Goal: Contribute content

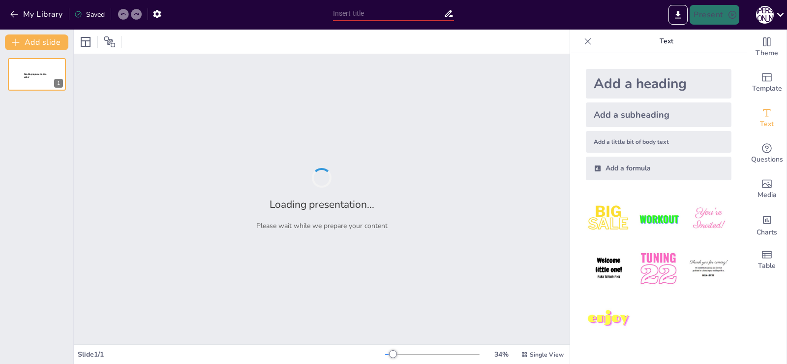
type input "[PERSON_NAME]: [PERSON_NAME]"
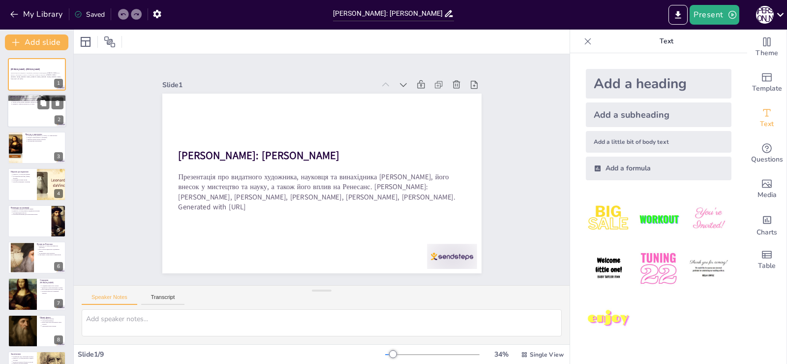
click at [14, 112] on div at bounding box center [36, 110] width 59 height 33
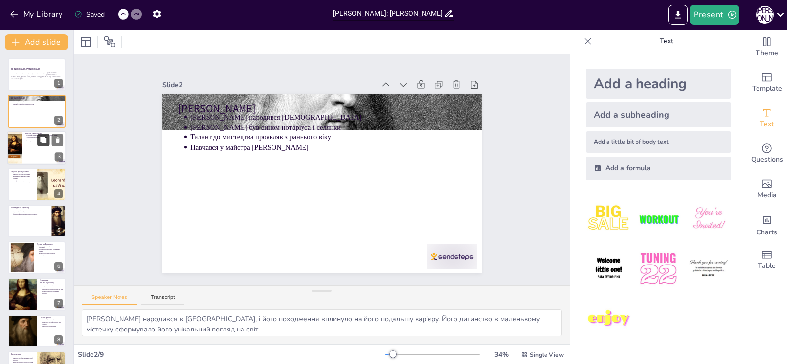
click at [45, 142] on icon at bounding box center [43, 140] width 6 height 6
type textarea "Ці твори стали знаковими в історії мистецтва, демонструючи унікальний стиль та …"
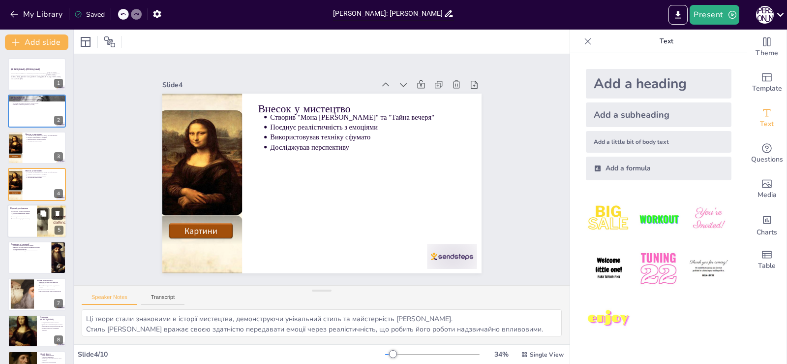
click at [55, 212] on icon at bounding box center [57, 213] width 7 height 7
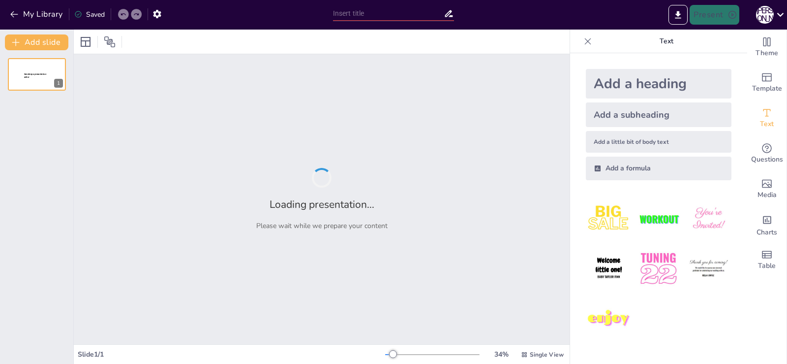
type input "Леонардо Да Вінчі: Геній Ренесансу"
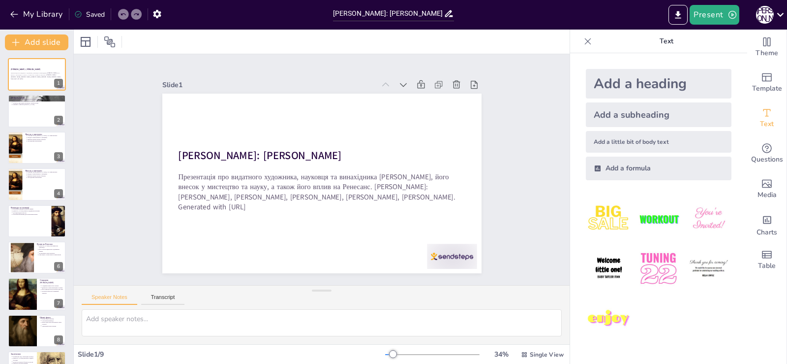
scroll to position [28, 0]
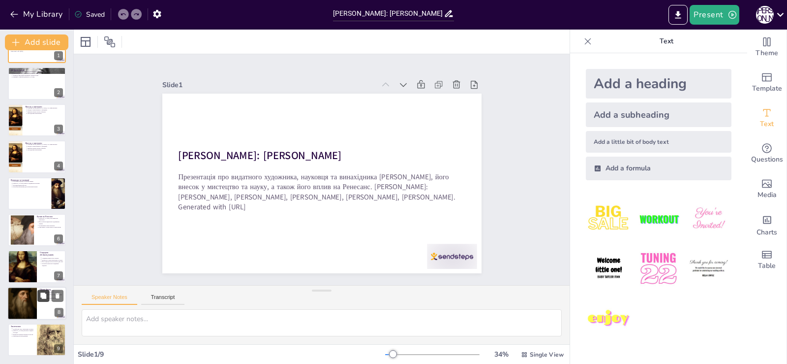
click at [41, 300] on button at bounding box center [43, 295] width 12 height 12
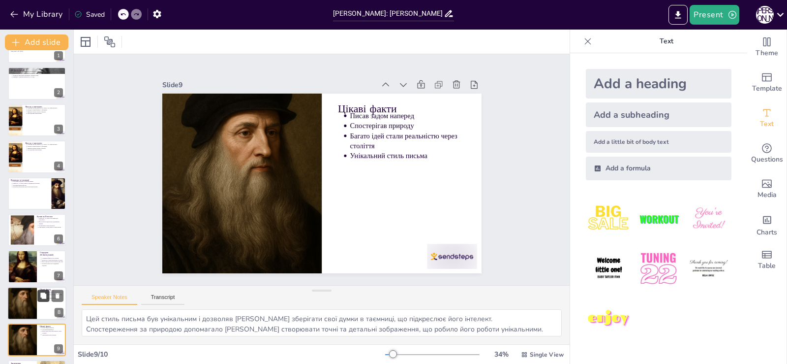
scroll to position [64, 0]
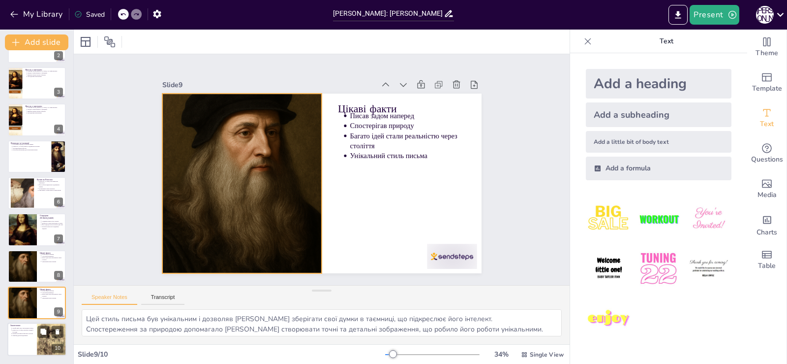
click at [35, 336] on div at bounding box center [36, 339] width 59 height 33
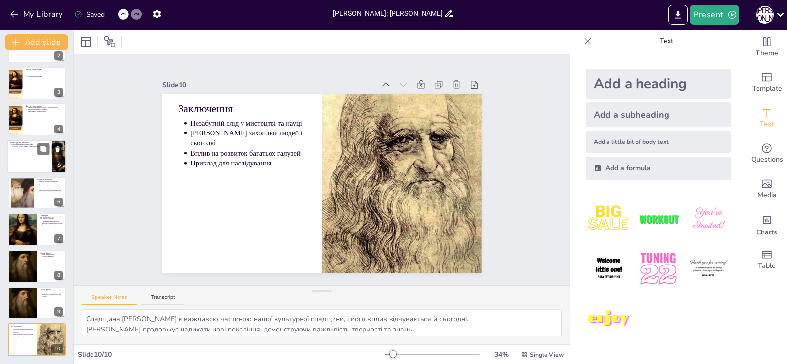
click at [17, 152] on div at bounding box center [36, 156] width 59 height 33
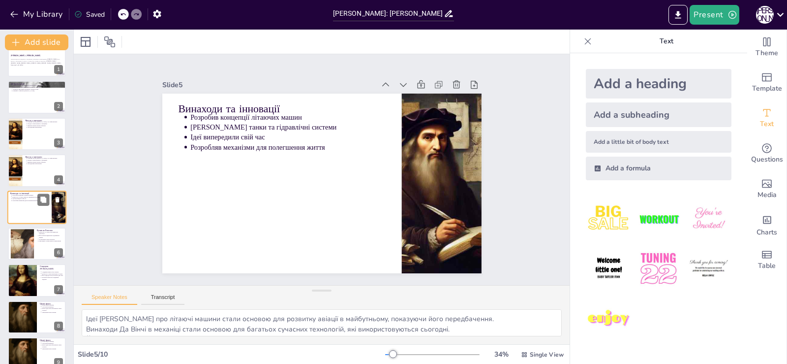
scroll to position [0, 0]
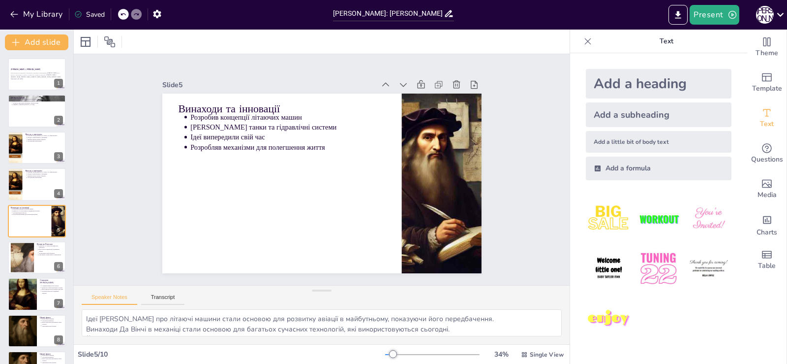
click at [19, 129] on div "Леонардо Да Вінчі: Геній Ренесансу Презентація про видатного художника, науковц…" at bounding box center [36, 239] width 73 height 362
click at [19, 140] on div at bounding box center [15, 147] width 44 height 33
type textarea "Ці твори стали знаковими в історії мистецтва, демонструючи унікальний стиль та …"
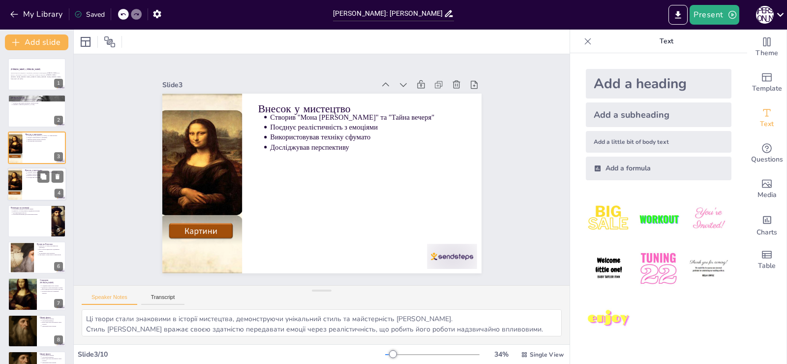
click at [19, 177] on div at bounding box center [15, 183] width 44 height 33
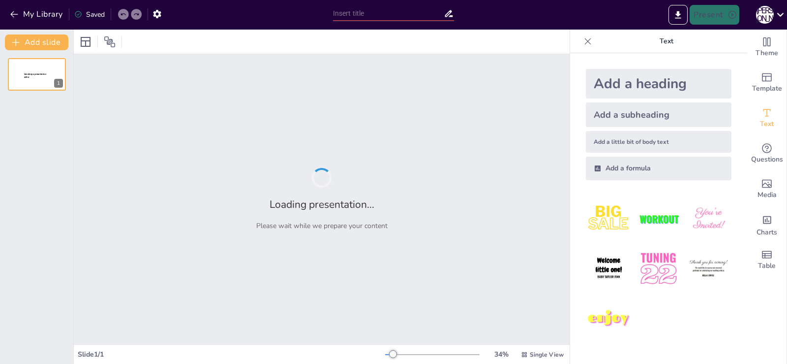
type input "[PERSON_NAME]: Геній епохи Відродження"
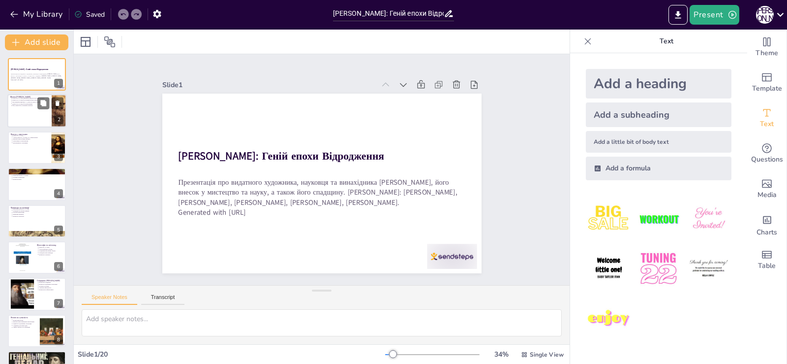
click at [25, 115] on div at bounding box center [36, 110] width 59 height 33
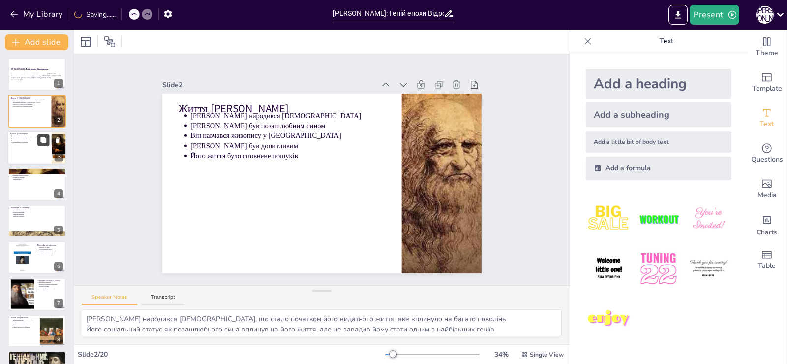
click at [39, 140] on button at bounding box center [43, 140] width 12 height 12
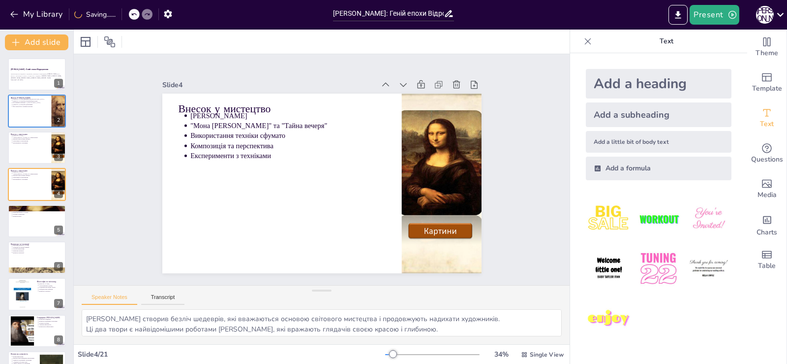
click at [40, 329] on div at bounding box center [37, 330] width 58 height 32
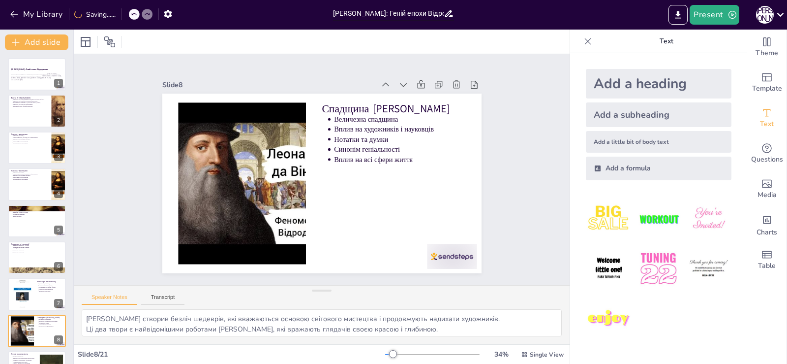
type textarea "Спадщина Леонардо є величезною і різноманітною, охоплюючи багато аспектів мисте…"
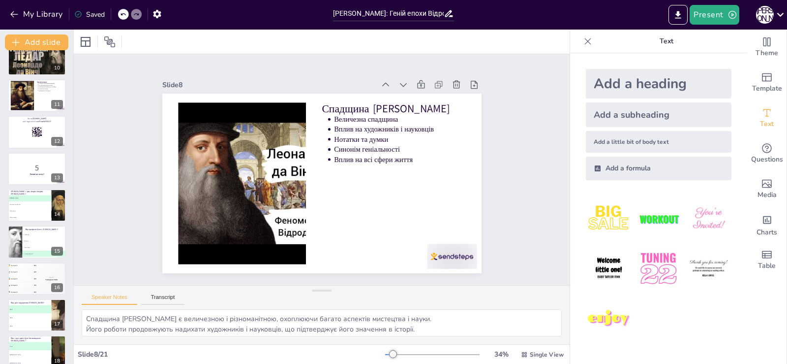
scroll to position [467, 0]
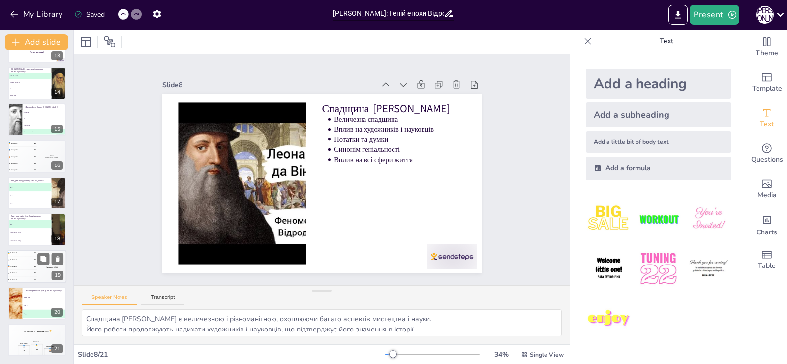
click at [22, 271] on div "4 Participant 4 200" at bounding box center [22, 273] width 30 height 6
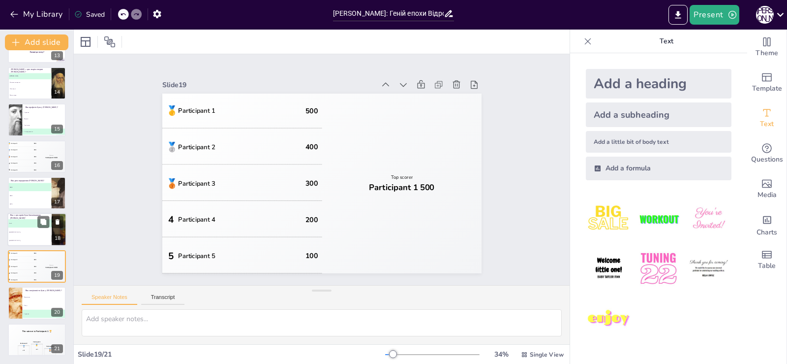
click at [23, 217] on p "Яка з цих країн була батьківщиною Леонардо?" at bounding box center [29, 216] width 38 height 5
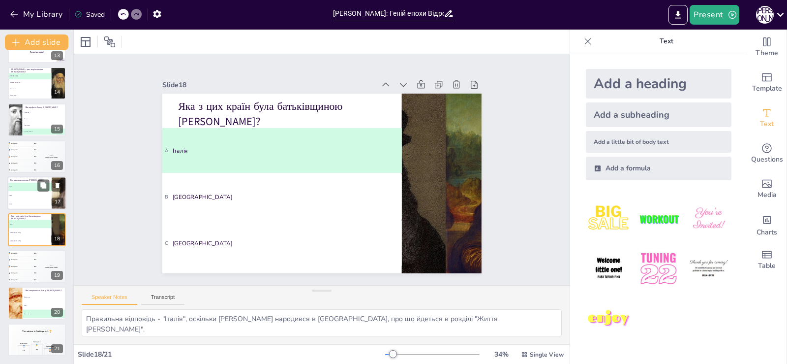
click at [13, 180] on p "Яка дата народження Леонардо?" at bounding box center [29, 180] width 38 height 3
type textarea "Правильна відповідь - 1452, дата народження Леонардо Да Вінчі, як зазначено в р…"
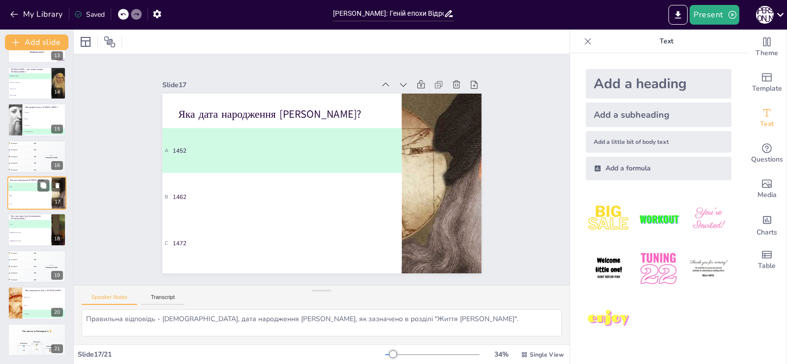
scroll to position [453, 0]
